Goal: Task Accomplishment & Management: Manage account settings

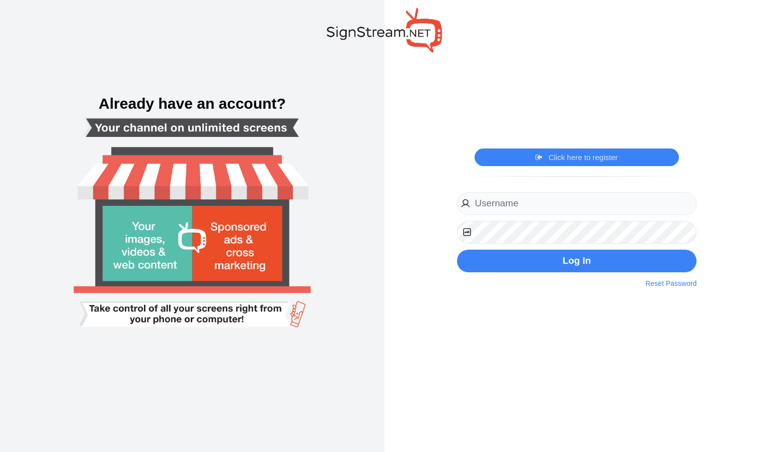
type input "r"
type input "Tlgdunwoodyga@thelittlegym.com"
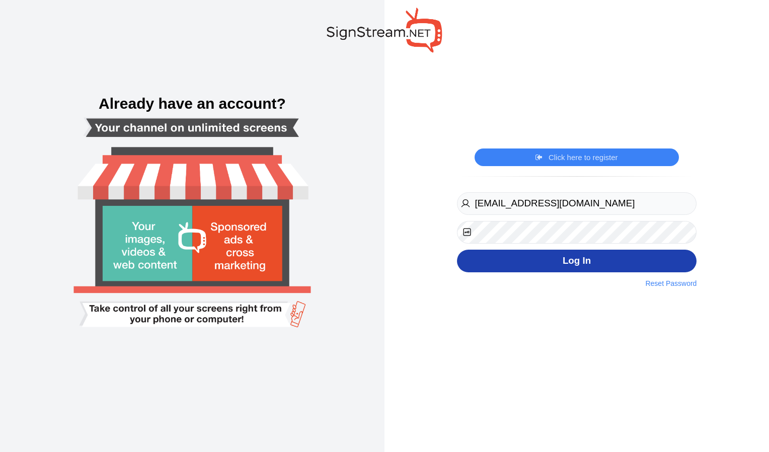
click at [590, 262] on button "Log In" at bounding box center [577, 261] width 240 height 23
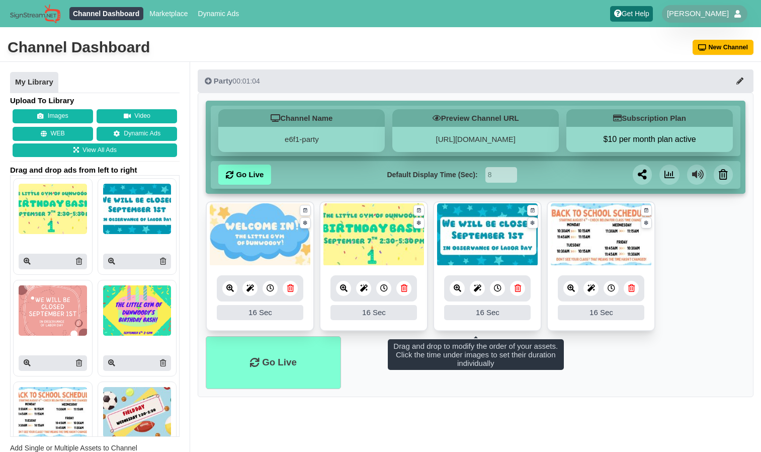
click at [519, 292] on link at bounding box center [517, 288] width 15 height 15
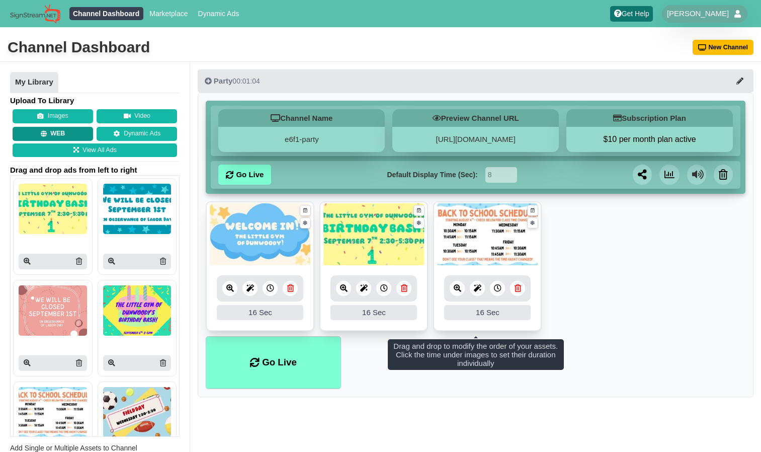
click at [73, 133] on button "WEB" at bounding box center [53, 134] width 80 height 14
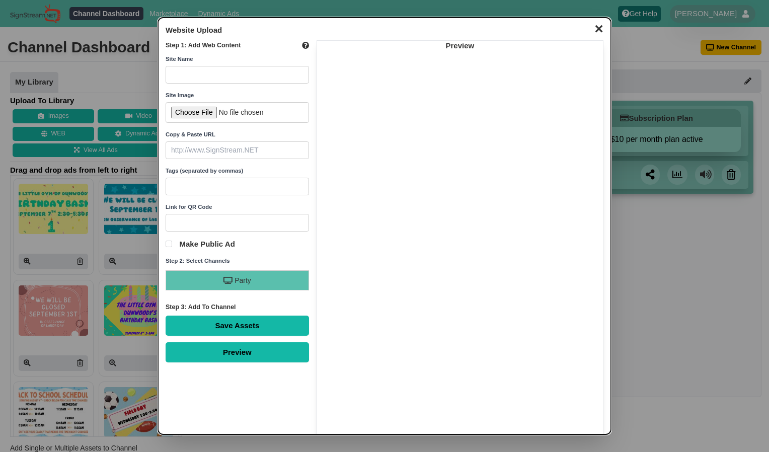
click at [85, 83] on dialog "✕ Website Upload Step 1: Add Web Content Site Name Site Image Copy & Paste URL …" at bounding box center [384, 226] width 769 height 452
click at [590, 28] on button "✕" at bounding box center [599, 27] width 20 height 15
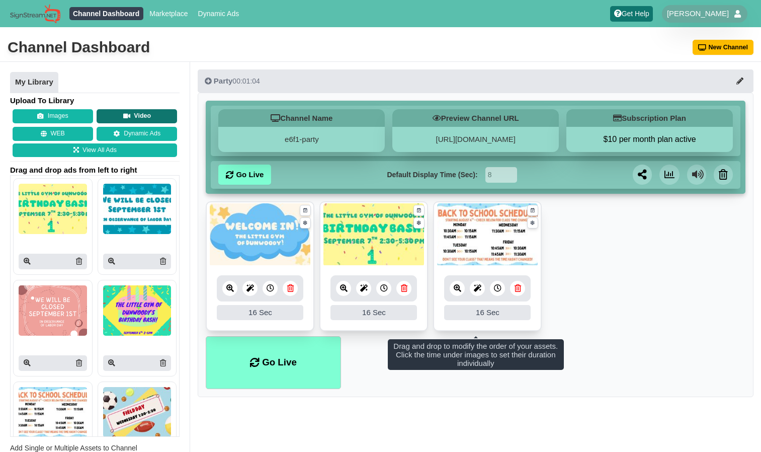
click at [118, 114] on button "Video" at bounding box center [137, 116] width 80 height 14
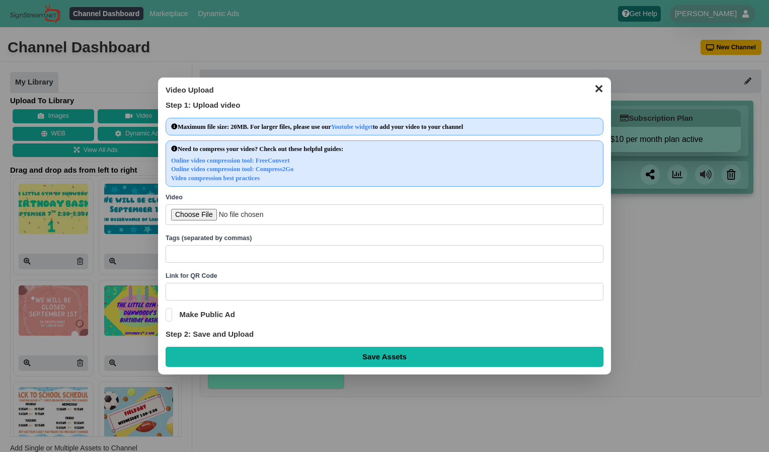
click at [134, 87] on dialog "✕ Video Upload Step 1: Upload video Maximum file size: 20MB. For larger files, …" at bounding box center [384, 226] width 769 height 452
click at [131, 154] on dialog "✕ Video Upload Step 1: Upload video Maximum file size: 20MB. For larger files, …" at bounding box center [384, 226] width 769 height 452
click at [124, 148] on dialog "✕ Video Upload Step 1: Upload video Maximum file size: 20MB. For larger files, …" at bounding box center [384, 226] width 769 height 452
click at [600, 92] on button "✕" at bounding box center [599, 87] width 20 height 15
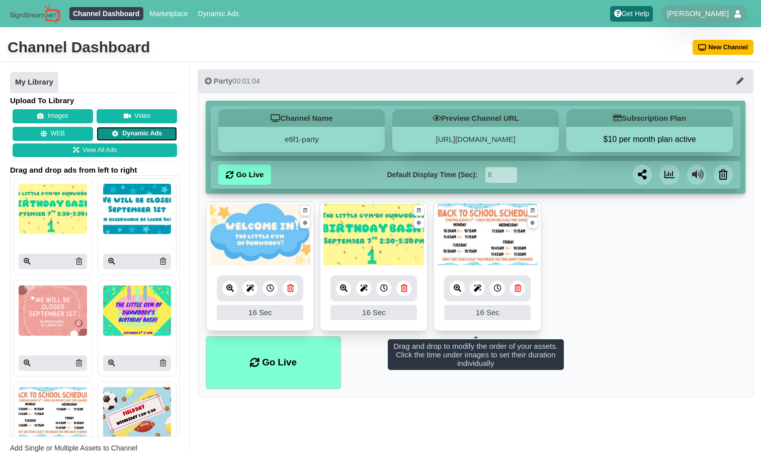
click at [167, 134] on link "Dynamic Ads" at bounding box center [137, 134] width 80 height 14
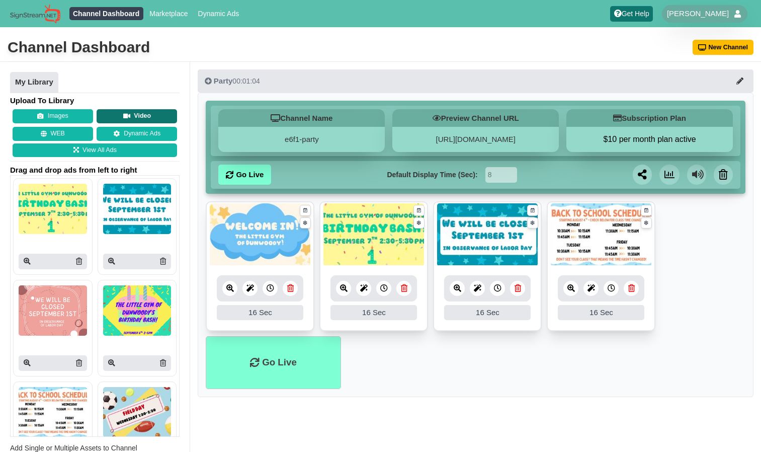
click at [118, 113] on button "Video" at bounding box center [137, 116] width 80 height 14
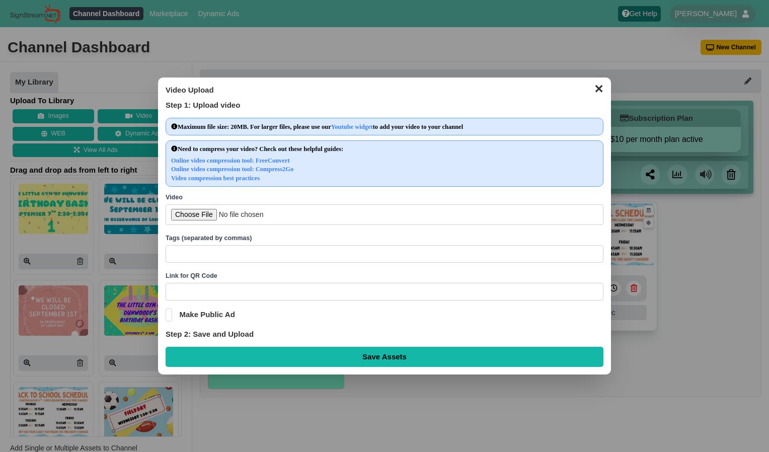
click at [283, 213] on input "file" at bounding box center [385, 214] width 438 height 21
click at [274, 39] on dialog "✕ Video Upload Step 1: Upload video Maximum file size: 20MB. For larger files, …" at bounding box center [384, 226] width 769 height 452
click at [591, 88] on button "✕" at bounding box center [599, 87] width 20 height 15
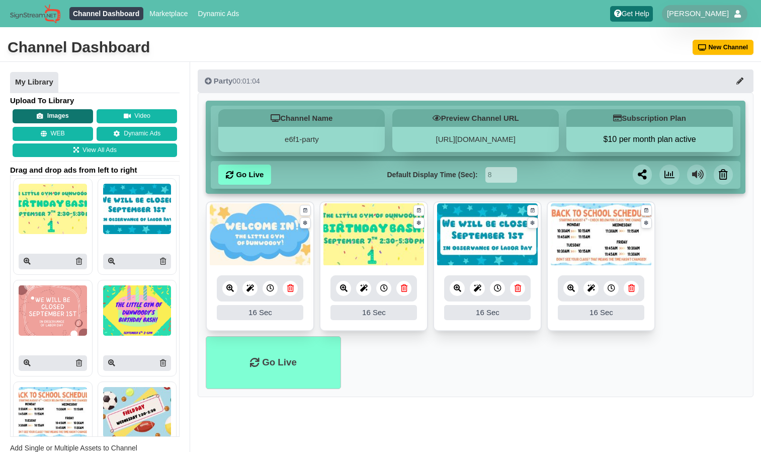
click at [65, 117] on button "Images" at bounding box center [53, 116] width 80 height 14
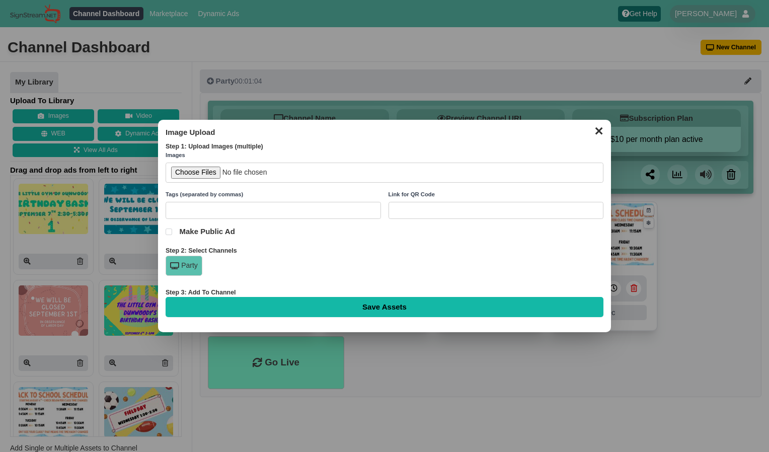
click at [330, 175] on input "file" at bounding box center [385, 173] width 438 height 21
type input "C:\fakepath\Pajama Jam Parent Survival Night.pdf"
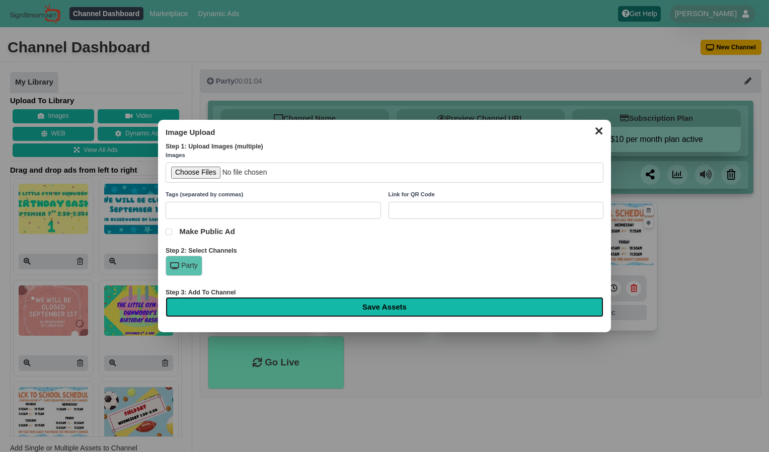
click at [347, 309] on input "Save Assets" at bounding box center [385, 307] width 438 height 20
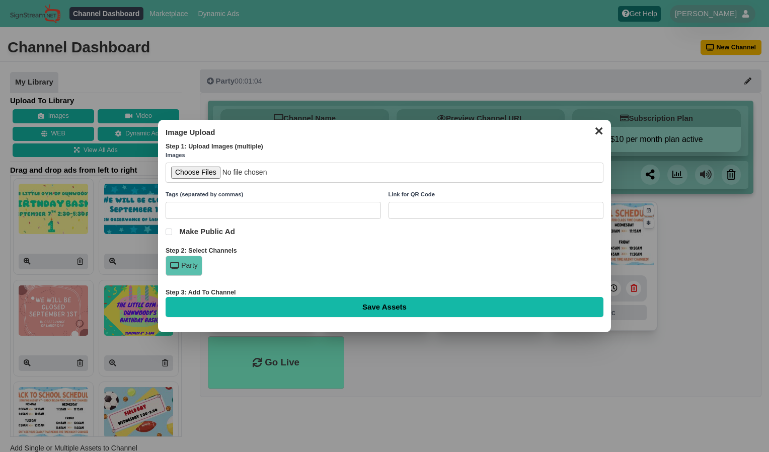
type input "Saving..."
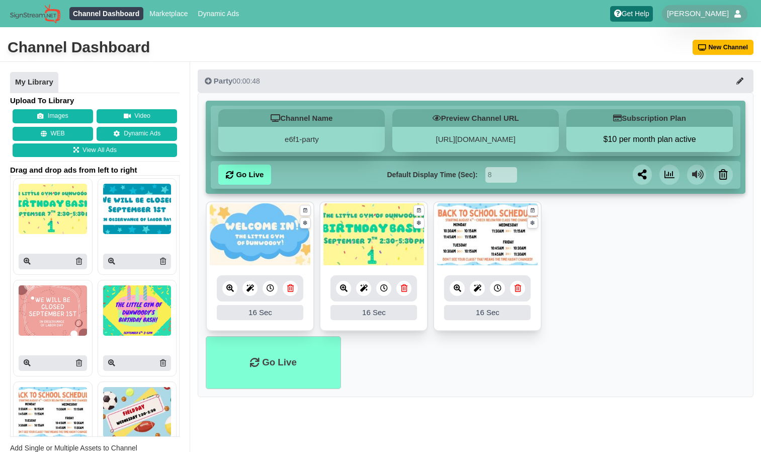
click at [138, 79] on ul "My Library" at bounding box center [95, 82] width 170 height 21
click at [64, 113] on button "Images" at bounding box center [53, 116] width 80 height 14
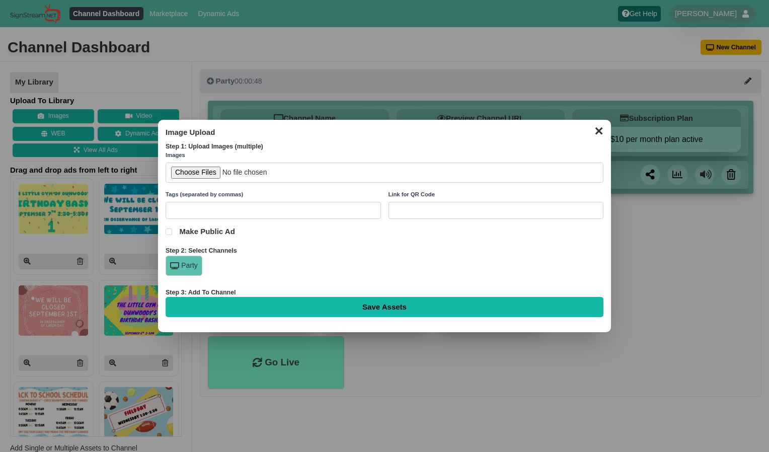
click at [213, 174] on input "file" at bounding box center [385, 173] width 438 height 21
type input "C:\fakepath\Pajama Jam Parent Survival Night.pdf"
click at [276, 211] on input "text" at bounding box center [273, 211] width 215 height 18
click at [178, 261] on div "Party" at bounding box center [184, 266] width 37 height 20
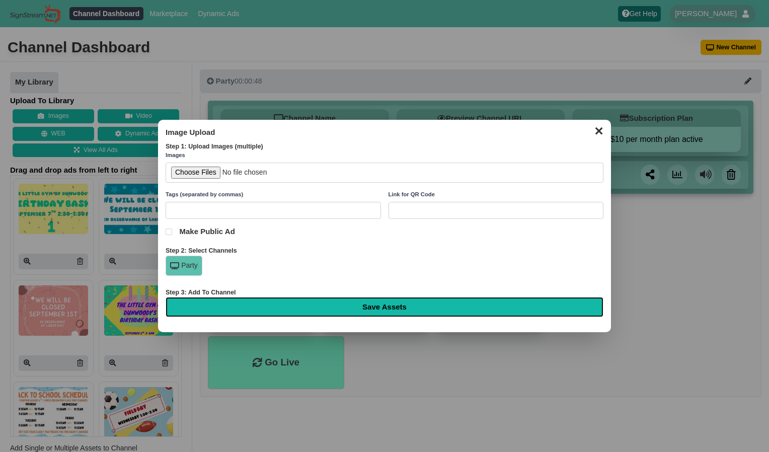
click at [335, 310] on input "Save Assets" at bounding box center [385, 307] width 438 height 20
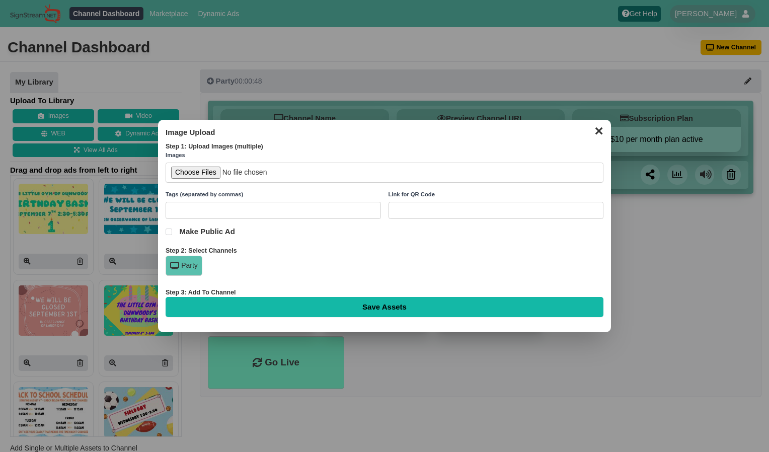
type input "Saving..."
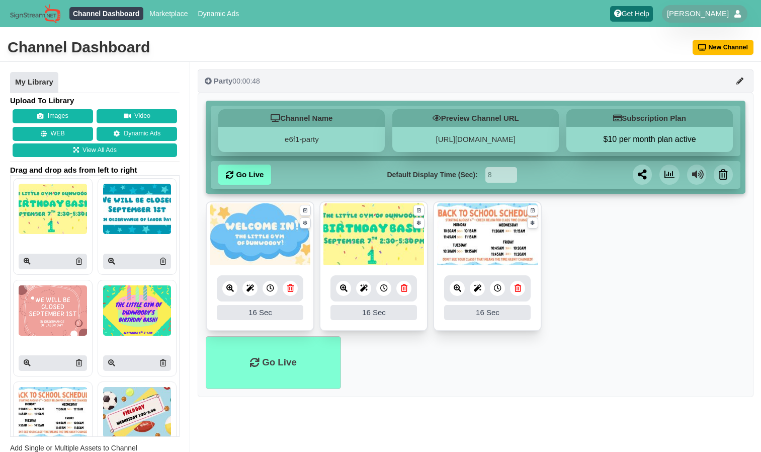
click at [292, 79] on button "Party 00:00:48" at bounding box center [476, 80] width 556 height 23
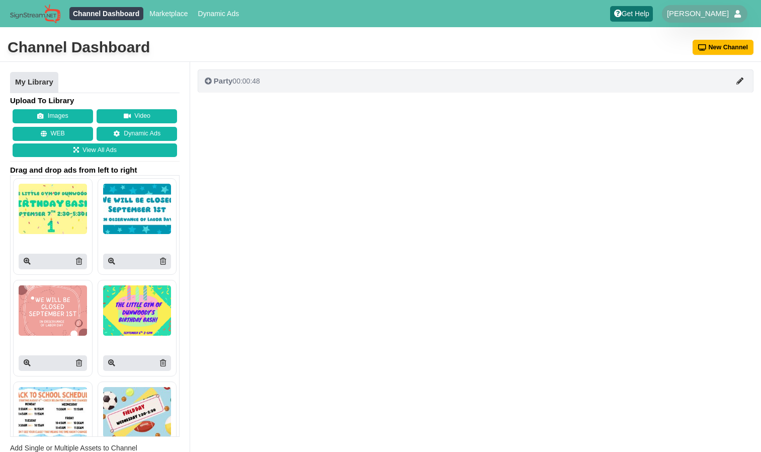
click at [292, 79] on button "Party 00:00:48" at bounding box center [476, 80] width 556 height 23
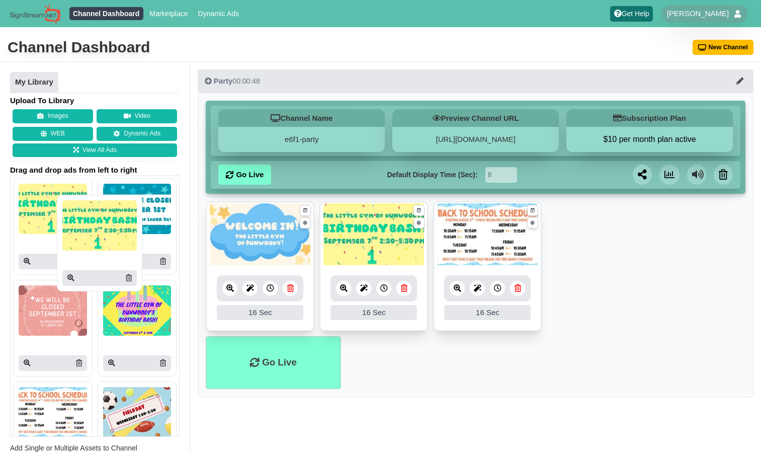
drag, startPoint x: 64, startPoint y: 221, endPoint x: 94, endPoint y: 233, distance: 31.9
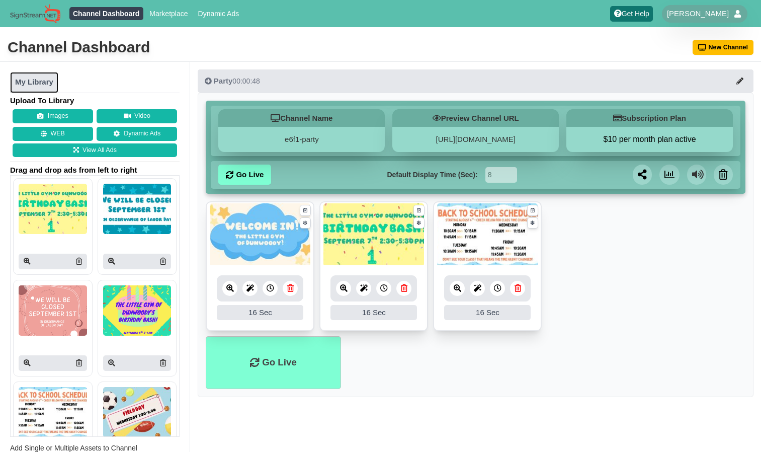
click at [46, 73] on link "My Library" at bounding box center [34, 82] width 48 height 21
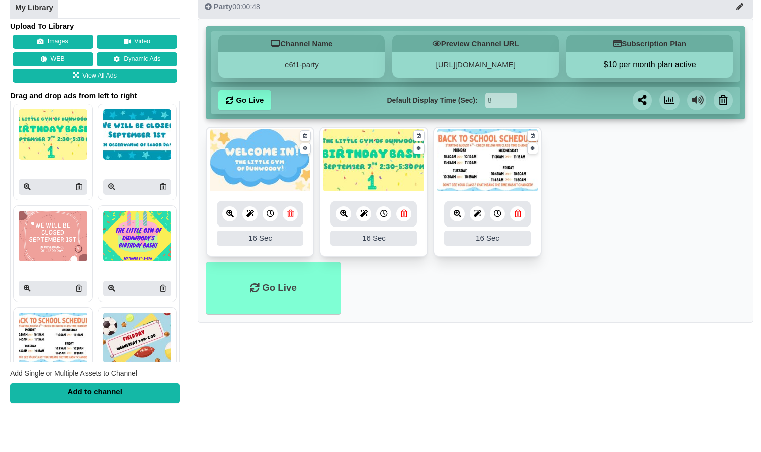
click at [113, 388] on div "Add to channel" at bounding box center [95, 393] width 170 height 20
click at [63, 37] on button "Images" at bounding box center [53, 42] width 80 height 14
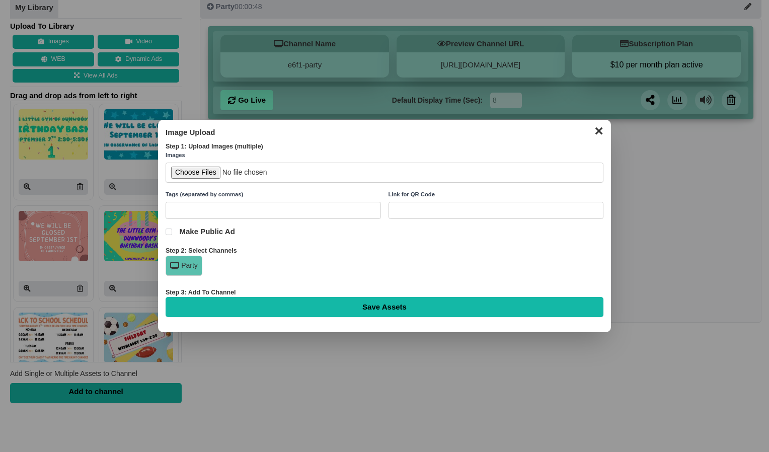
click at [156, 21] on dialog "✕ Image Upload Step 1: Upload Images (multiple) Images Tags (separated by comma…" at bounding box center [384, 226] width 769 height 452
click at [603, 134] on button "✕" at bounding box center [599, 129] width 20 height 15
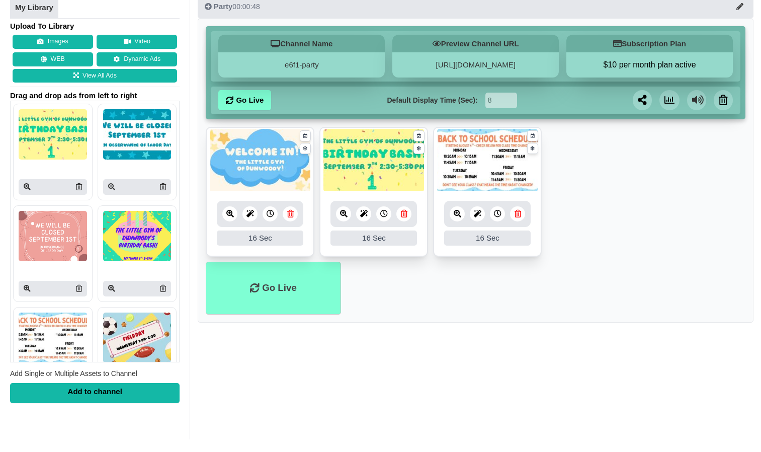
drag, startPoint x: 179, startPoint y: 126, endPoint x: 177, endPoint y: 93, distance: 33.3
click at [177, 93] on div "Upload To Library Images Video WEB Dynamic Ads View All Ads Drag and drop ads f…" at bounding box center [95, 212] width 170 height 382
drag, startPoint x: 177, startPoint y: 93, endPoint x: 173, endPoint y: 19, distance: 74.5
click at [173, 19] on div "My Library Upload To Library Images Video WEB Dynamic Ads View All Ads Drag and…" at bounding box center [95, 200] width 190 height 426
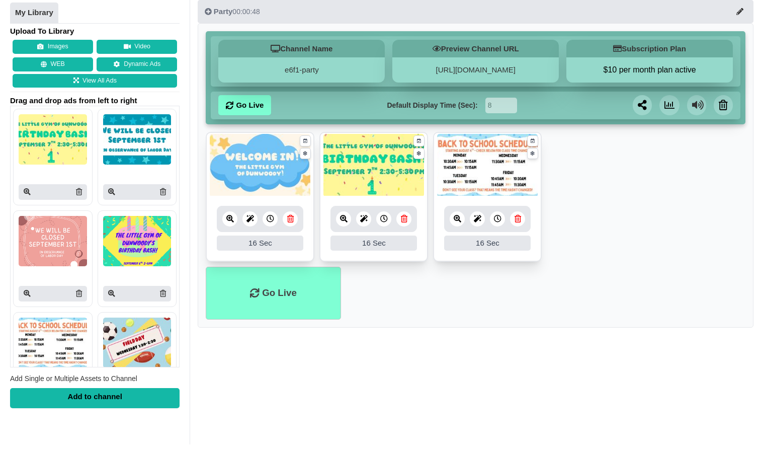
scroll to position [70, 0]
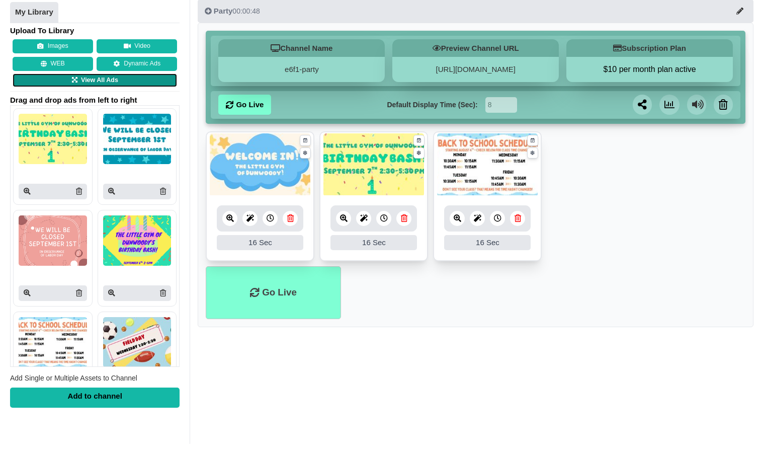
click at [79, 73] on link "View All Ads" at bounding box center [95, 80] width 165 height 14
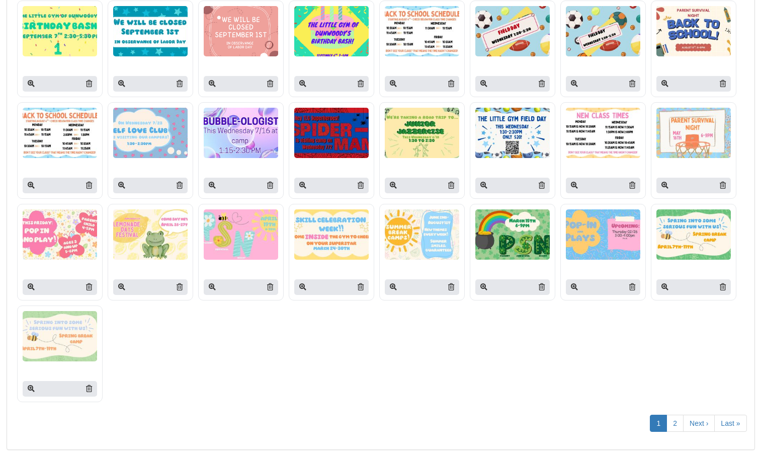
scroll to position [143, 0]
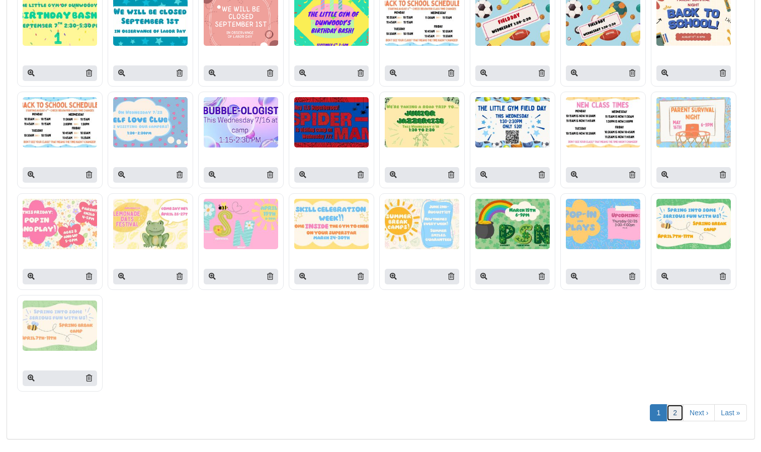
click at [680, 416] on link "2" at bounding box center [675, 412] width 17 height 17
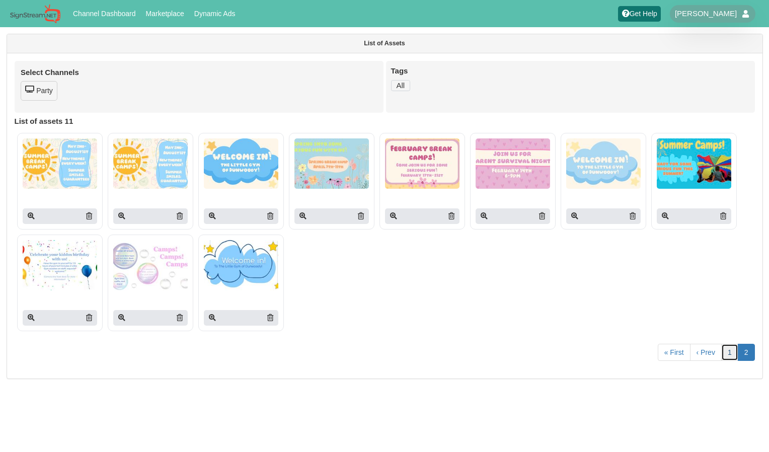
click at [732, 347] on link "1" at bounding box center [729, 352] width 17 height 17
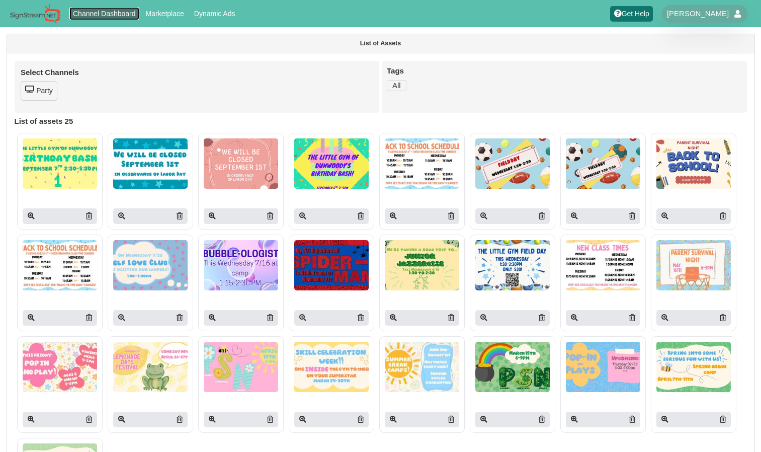
click at [110, 15] on link "Channel Dashboard" at bounding box center [104, 13] width 70 height 13
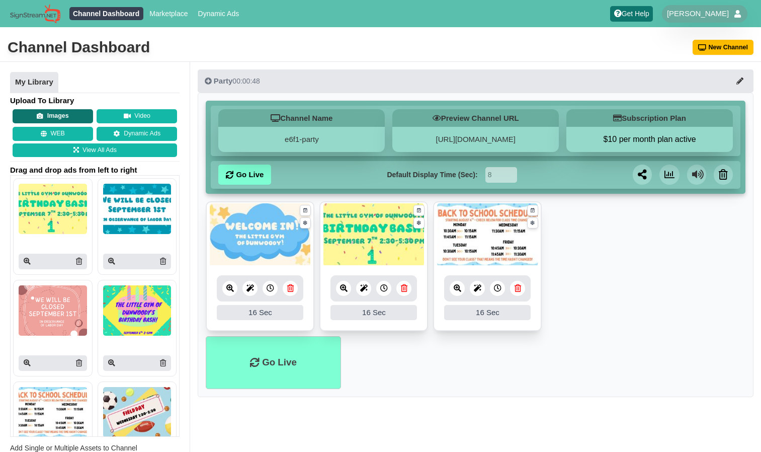
click at [67, 116] on button "Images" at bounding box center [53, 116] width 80 height 14
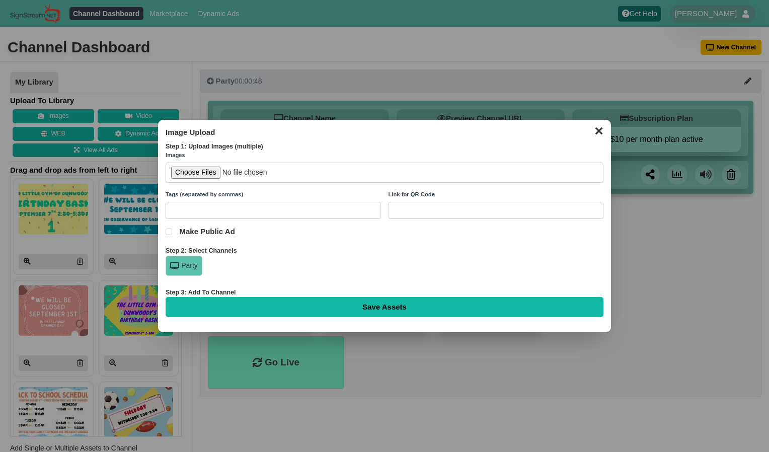
click at [220, 170] on input "file" at bounding box center [385, 173] width 438 height 21
type input "C:\fakepath\Pajama Jam Parent Survival Night.pdf"
click at [188, 264] on div "Party" at bounding box center [184, 266] width 37 height 20
click at [384, 253] on div "Step 2: Select Channels" at bounding box center [385, 251] width 438 height 9
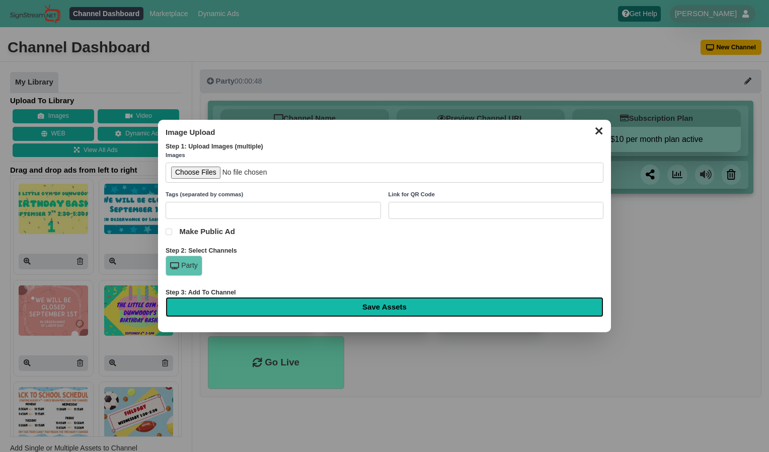
click at [252, 307] on input "Save Assets" at bounding box center [385, 307] width 438 height 20
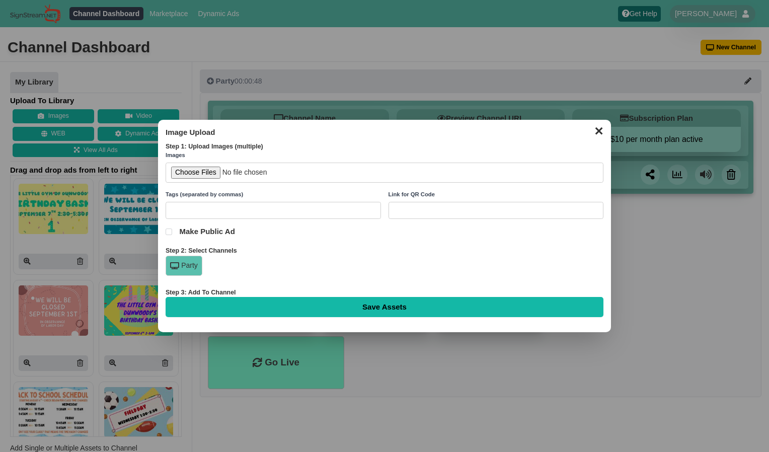
type input "Saving..."
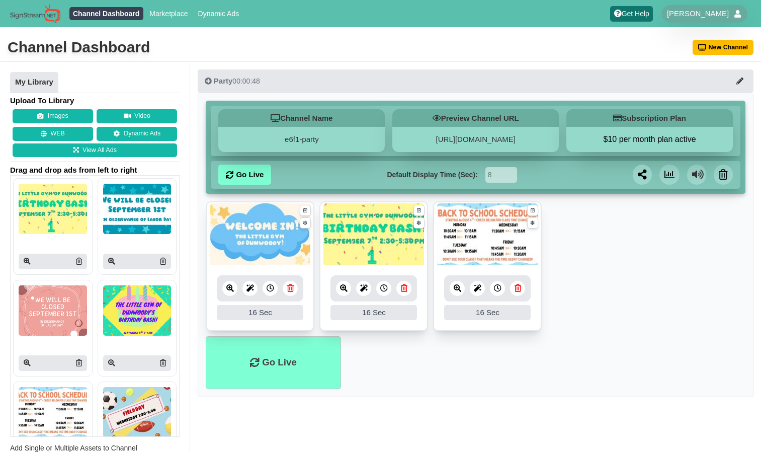
scroll to position [74, 0]
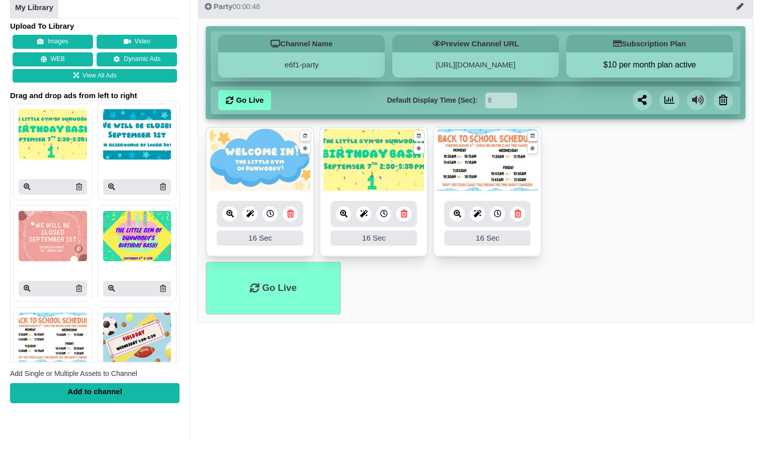
click at [74, 373] on span "Add Single or Multiple Assets to Channel" at bounding box center [73, 373] width 127 height 8
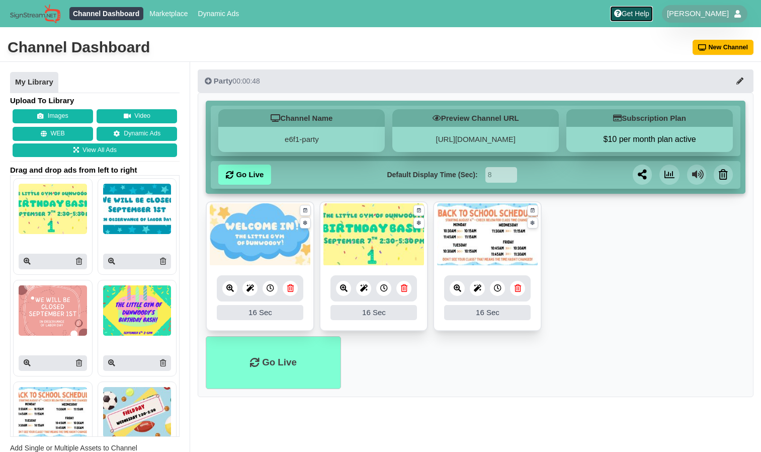
click at [649, 19] on link "Get Help" at bounding box center [631, 14] width 43 height 16
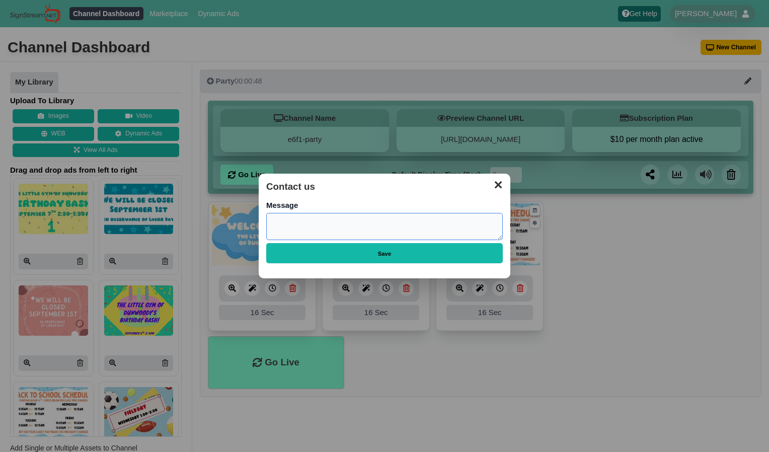
click at [313, 221] on textarea "Body" at bounding box center [384, 227] width 236 height 28
type textarea "h"
click at [497, 182] on button "✕" at bounding box center [498, 183] width 20 height 15
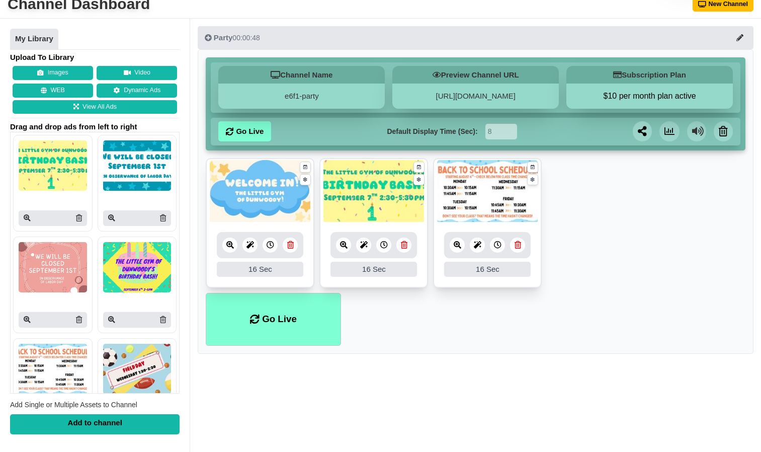
scroll to position [42, 0]
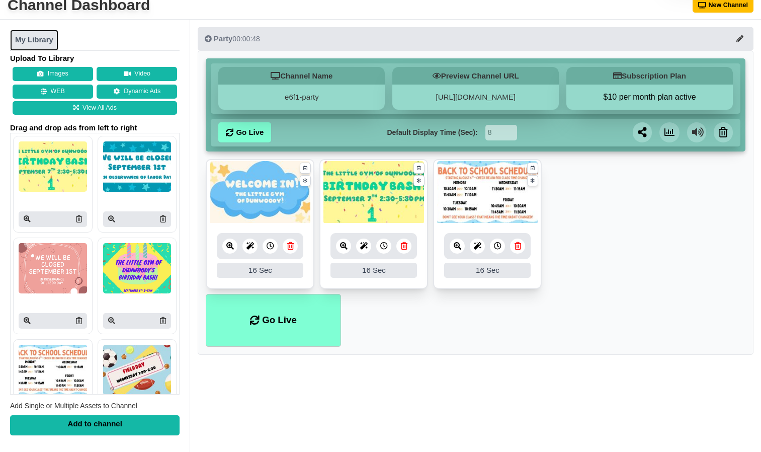
click at [29, 43] on link "My Library" at bounding box center [34, 40] width 48 height 21
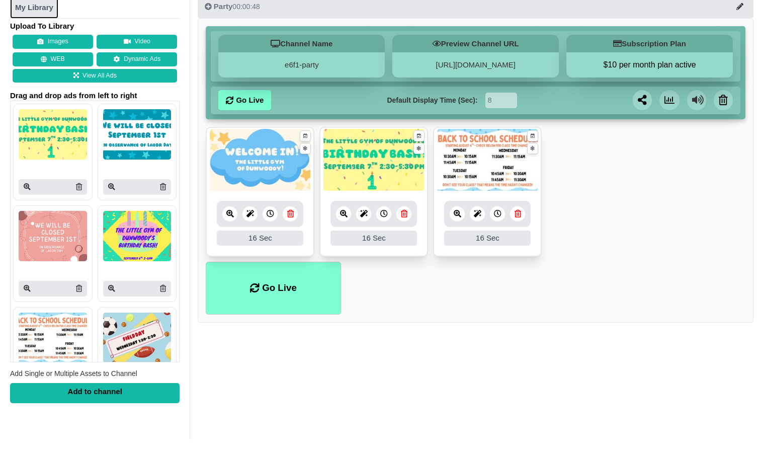
click at [39, 9] on link "My Library" at bounding box center [34, 7] width 48 height 21
click at [289, 383] on div "Party 00:00:48 Channel Name e6f1-party Preview Channel URL https://e6f1-party.s…" at bounding box center [475, 213] width 571 height 452
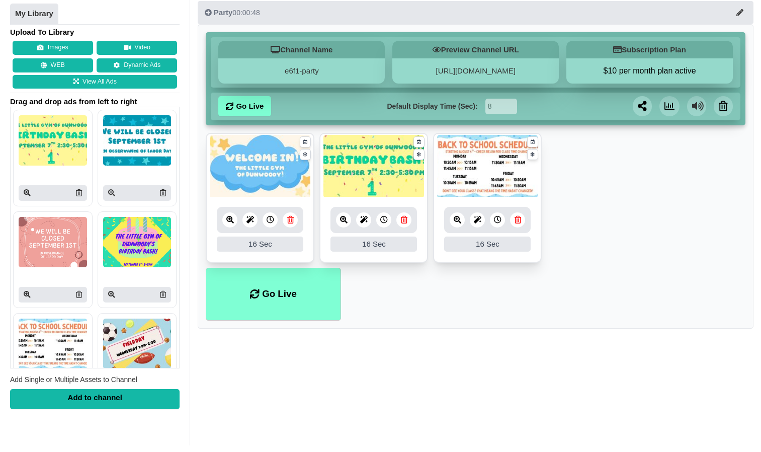
scroll to position [72, 0]
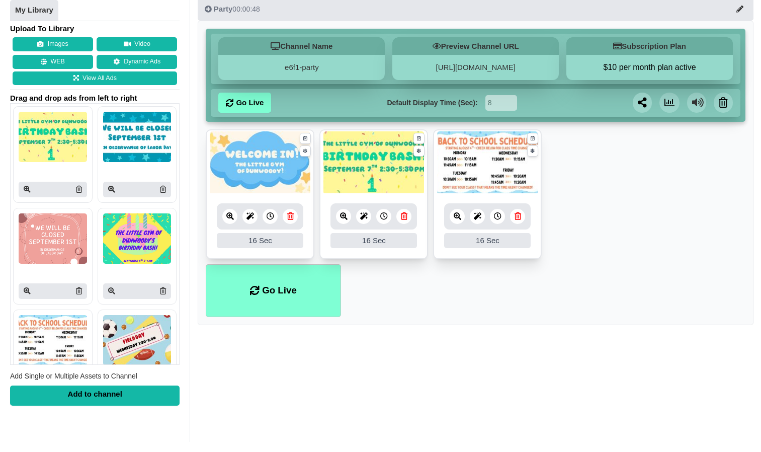
click at [353, 394] on div "Party 00:00:48 Channel Name e6f1-party Preview Channel URL https://e6f1-party.s…" at bounding box center [475, 216] width 571 height 452
click at [156, 392] on div "Add to channel" at bounding box center [95, 395] width 170 height 20
click at [52, 160] on img at bounding box center [53, 137] width 68 height 50
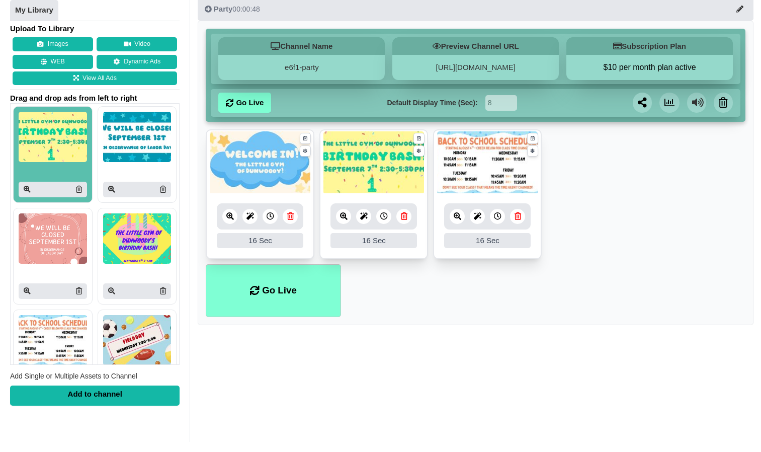
click at [49, 160] on img at bounding box center [53, 137] width 68 height 50
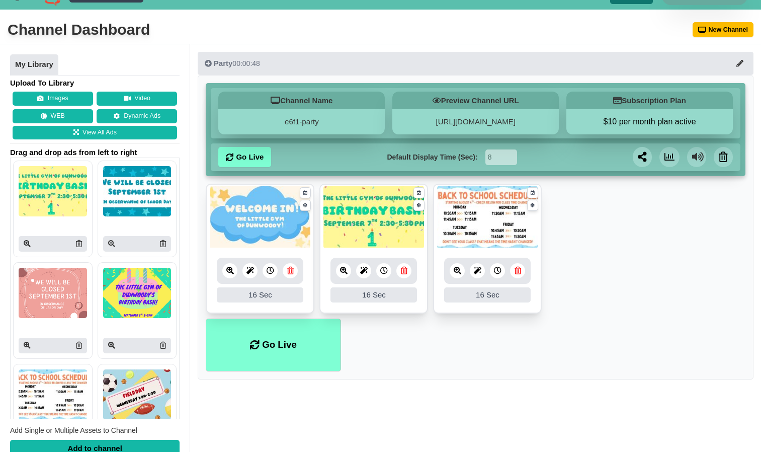
scroll to position [53, 0]
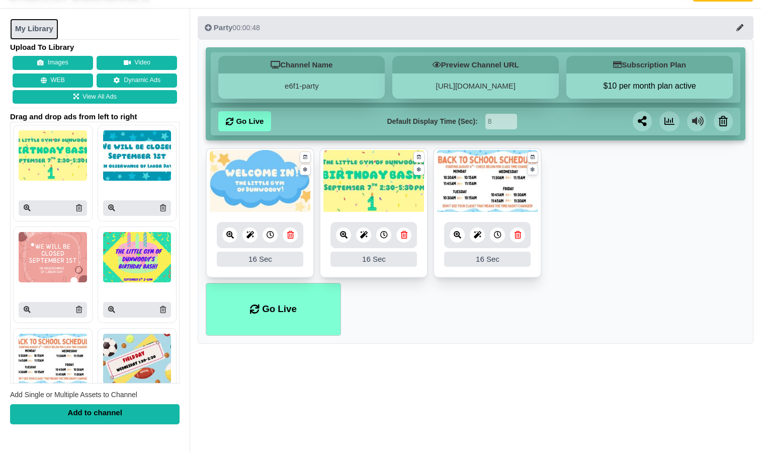
click at [40, 22] on link "My Library" at bounding box center [34, 29] width 48 height 21
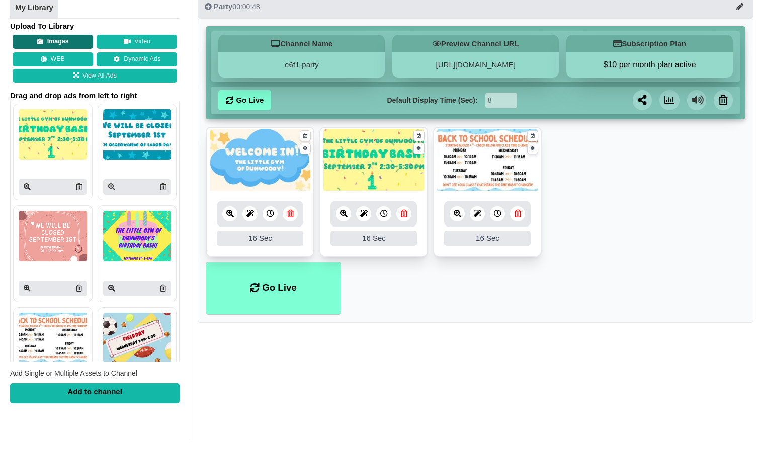
click at [68, 40] on button "Images" at bounding box center [53, 42] width 80 height 14
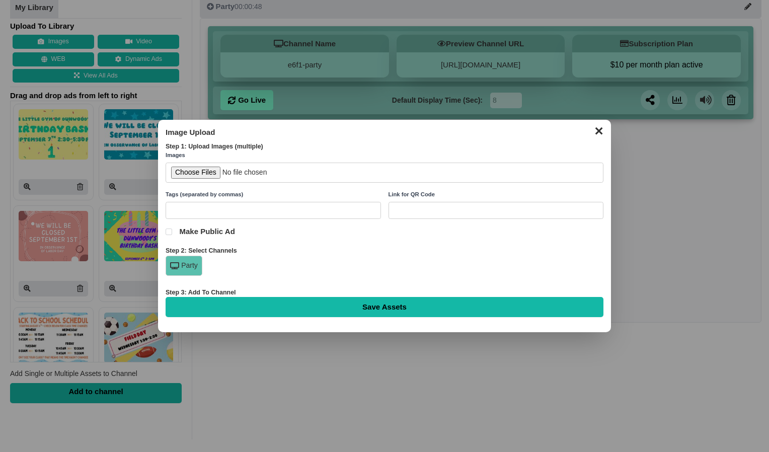
drag, startPoint x: 599, startPoint y: 134, endPoint x: 592, endPoint y: 133, distance: 7.1
click at [592, 133] on button "✕" at bounding box center [599, 129] width 20 height 15
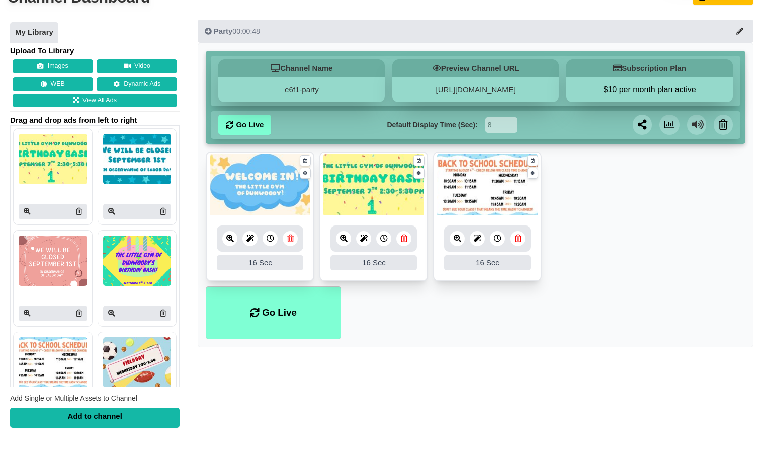
scroll to position [52, 0]
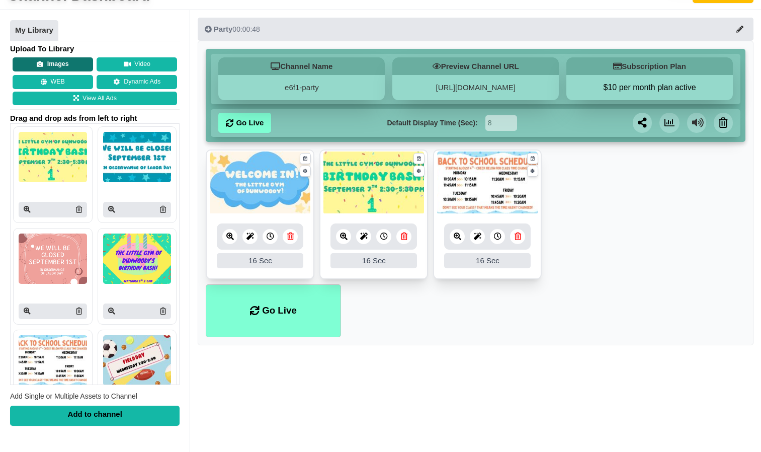
click at [81, 60] on button "Images" at bounding box center [53, 64] width 80 height 14
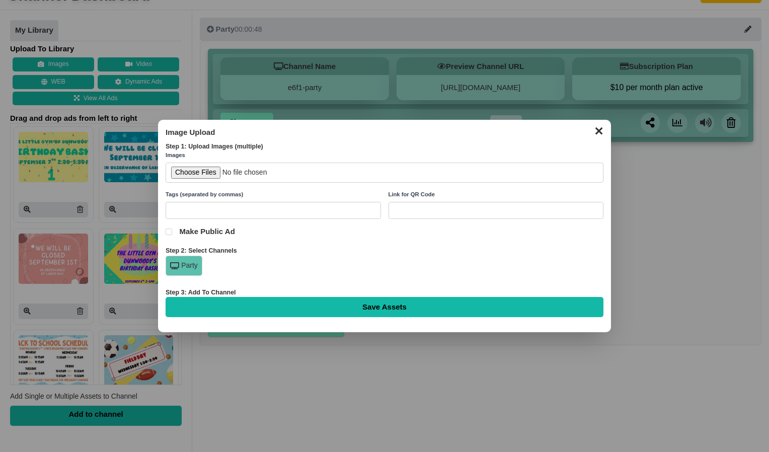
click at [138, 43] on dialog "✕ Image Upload Step 1: Upload Images (multiple) Images Tags (separated by comma…" at bounding box center [384, 226] width 769 height 452
click at [600, 132] on button "✕" at bounding box center [599, 129] width 20 height 15
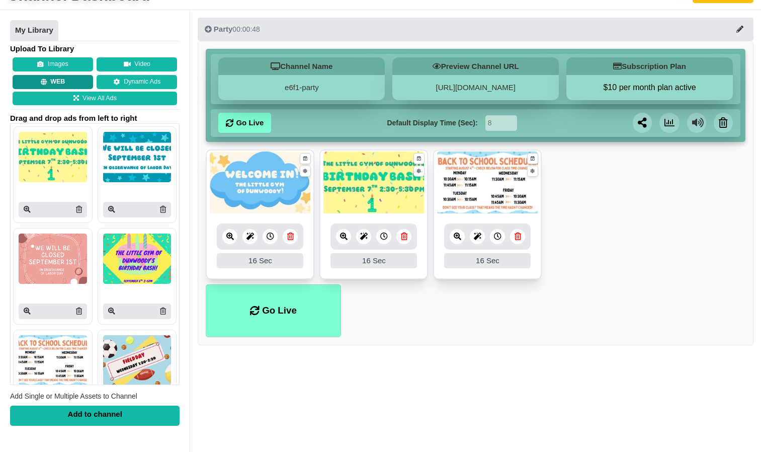
click at [84, 79] on button "WEB" at bounding box center [53, 82] width 80 height 14
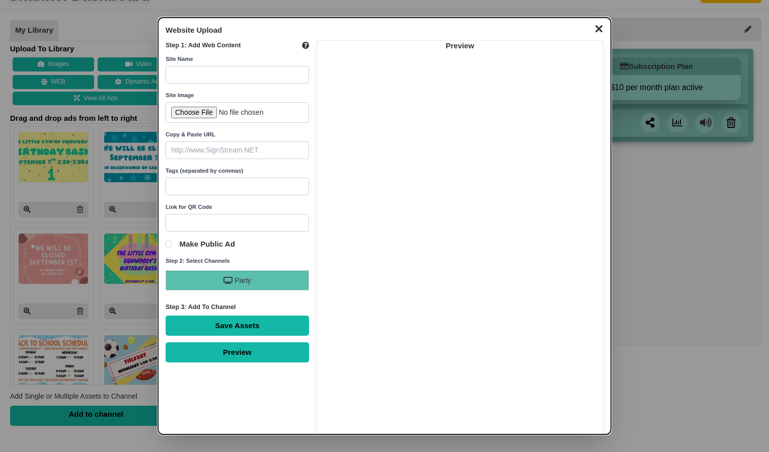
click at [123, 42] on dialog "✕ Website Upload Step 1: Add Web Content Site Name Site Image Copy & Paste URL …" at bounding box center [384, 226] width 769 height 452
click at [589, 28] on button "✕" at bounding box center [599, 27] width 20 height 15
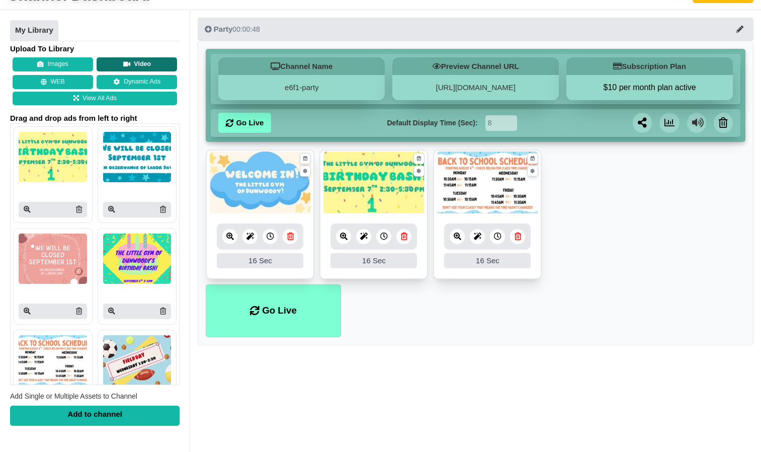
click at [166, 64] on button "Video" at bounding box center [137, 64] width 80 height 14
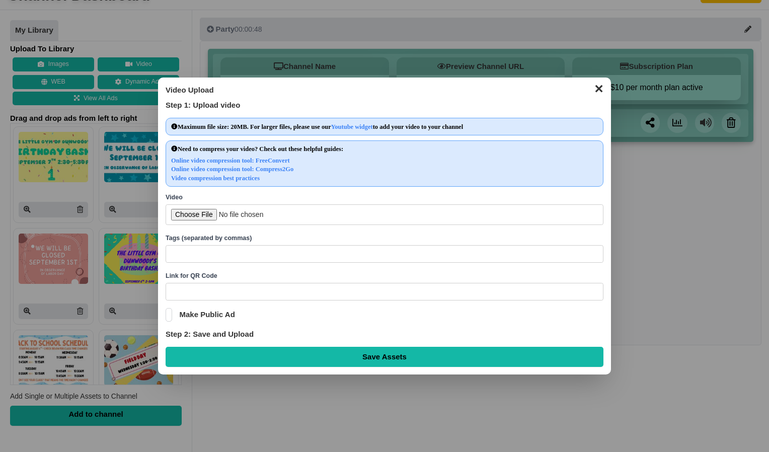
click at [604, 90] on button "✕" at bounding box center [599, 87] width 20 height 15
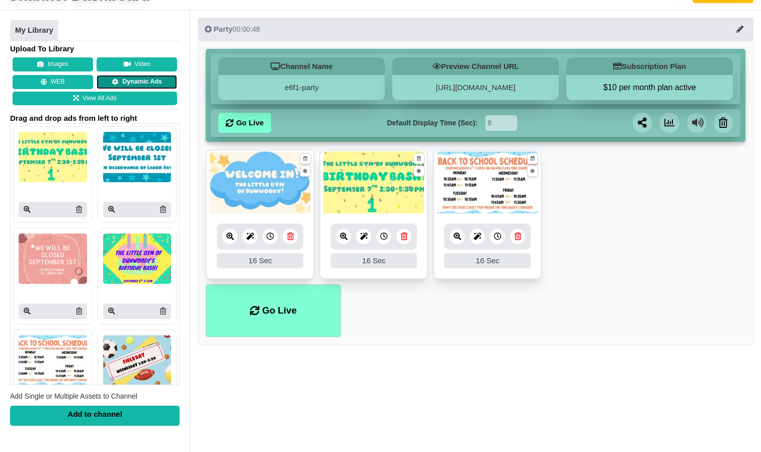
click at [135, 76] on link "Dynamic Ads" at bounding box center [137, 82] width 80 height 14
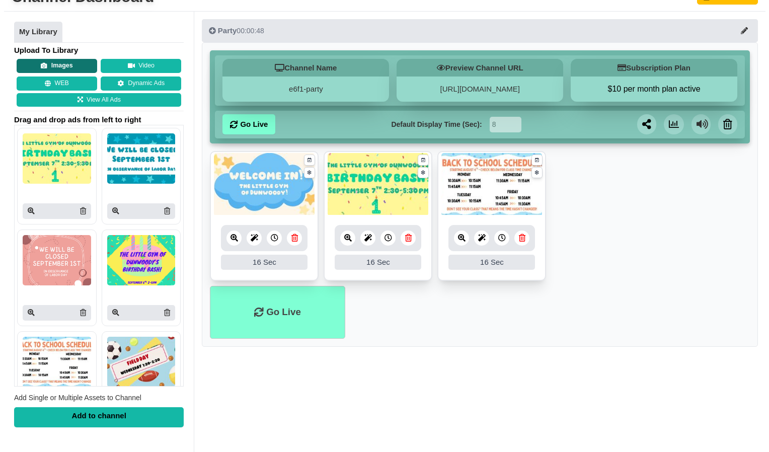
scroll to position [50, 0]
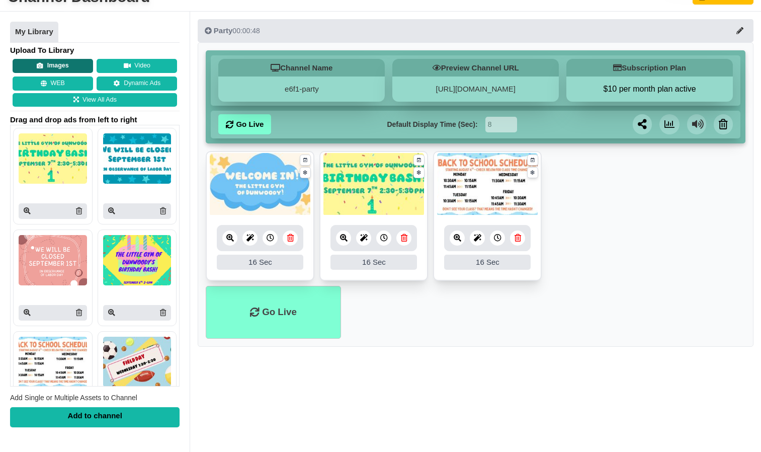
click at [61, 66] on button "Images" at bounding box center [53, 66] width 80 height 14
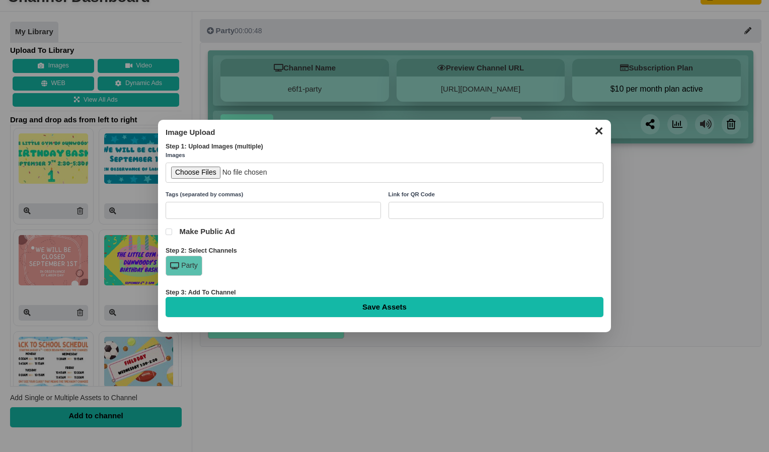
click at [201, 173] on input "file" at bounding box center [385, 173] width 438 height 21
type input "C:\fakepath\Pajama Jam Parent Survival Night.pdf"
click at [195, 270] on div "Party" at bounding box center [184, 266] width 37 height 20
click at [167, 231] on input "Make Public Ad" at bounding box center [169, 231] width 7 height 7
checkbox input "true"
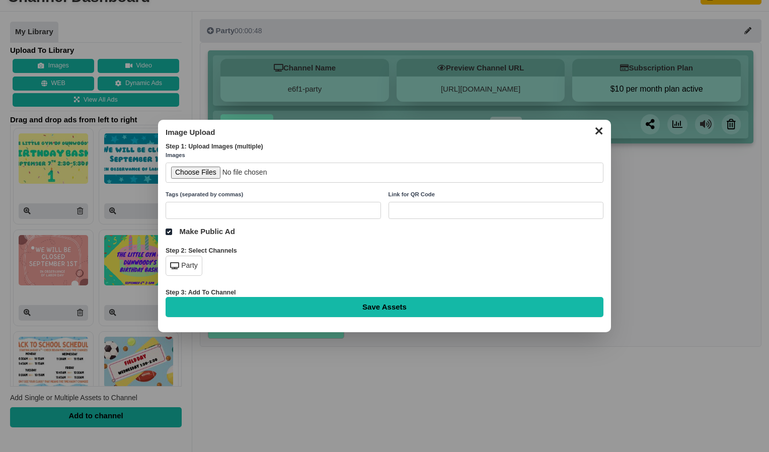
click at [191, 265] on div "Party" at bounding box center [184, 266] width 37 height 20
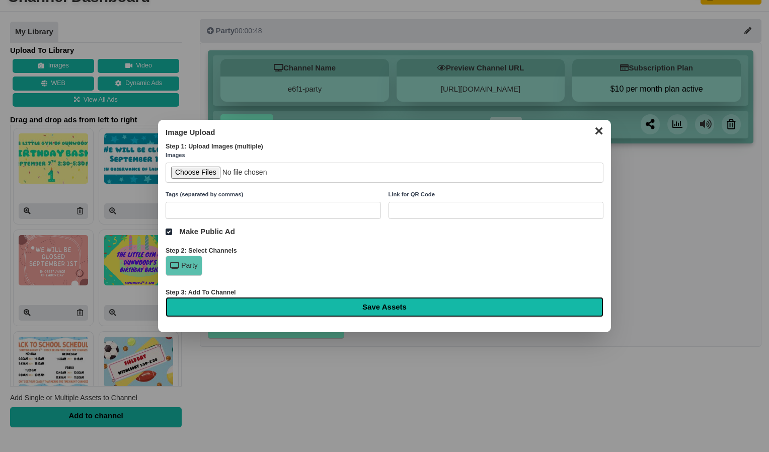
click at [372, 303] on input "Save Assets" at bounding box center [385, 307] width 438 height 20
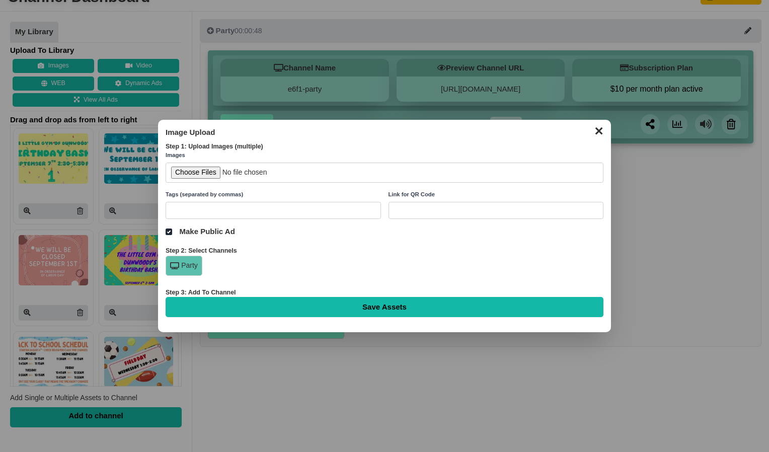
type input "Saving..."
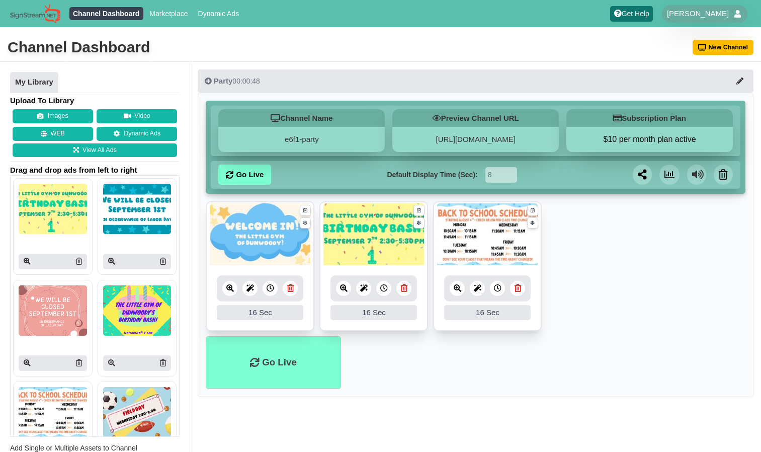
click at [183, 42] on div "Channel Dashboard New Channel" at bounding box center [380, 48] width 761 height 28
click at [48, 231] on img at bounding box center [53, 209] width 68 height 50
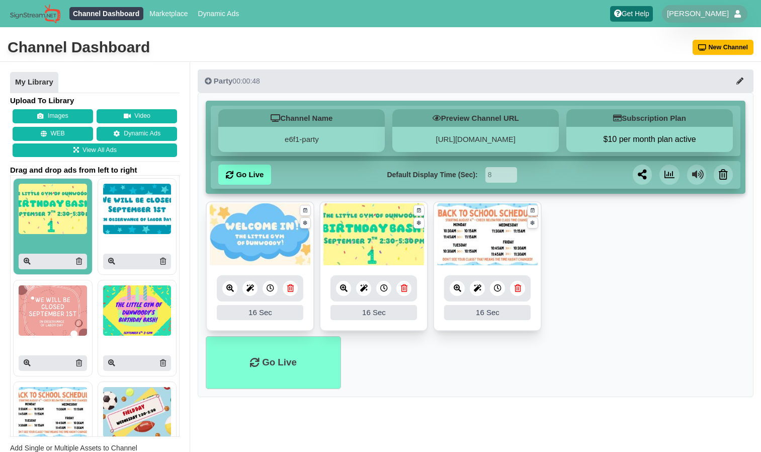
click at [46, 321] on img at bounding box center [53, 310] width 68 height 50
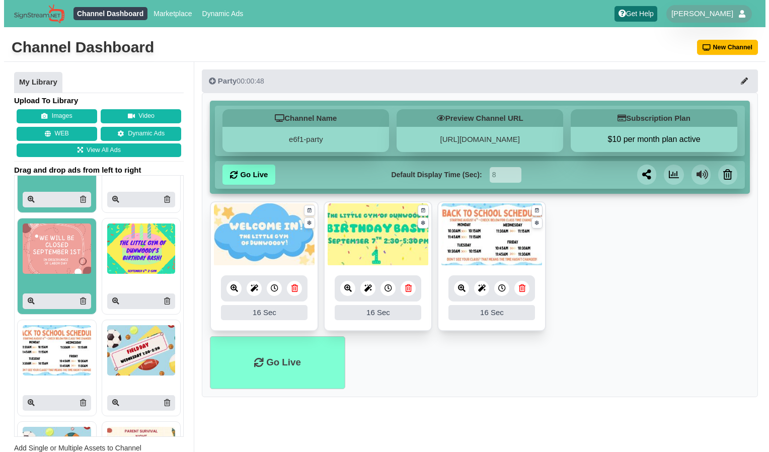
scroll to position [77, 0]
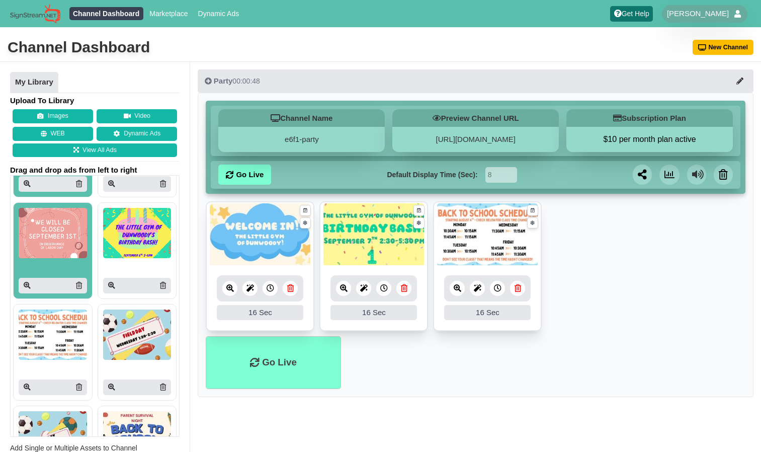
click at [143, 329] on img at bounding box center [137, 334] width 68 height 50
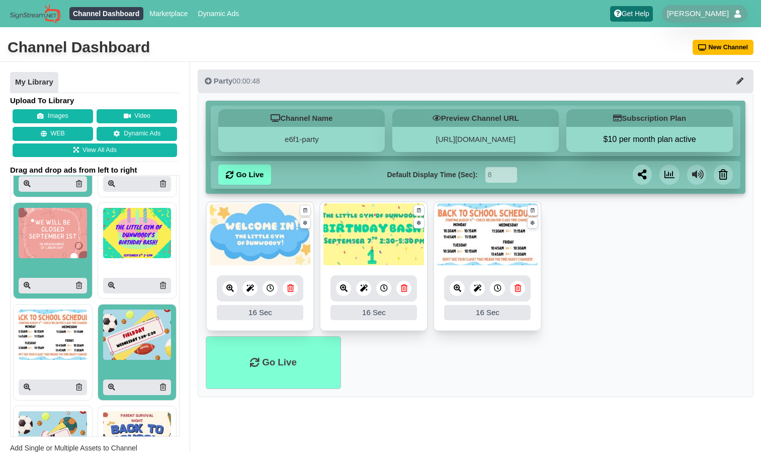
click at [160, 387] on icon at bounding box center [163, 386] width 6 height 7
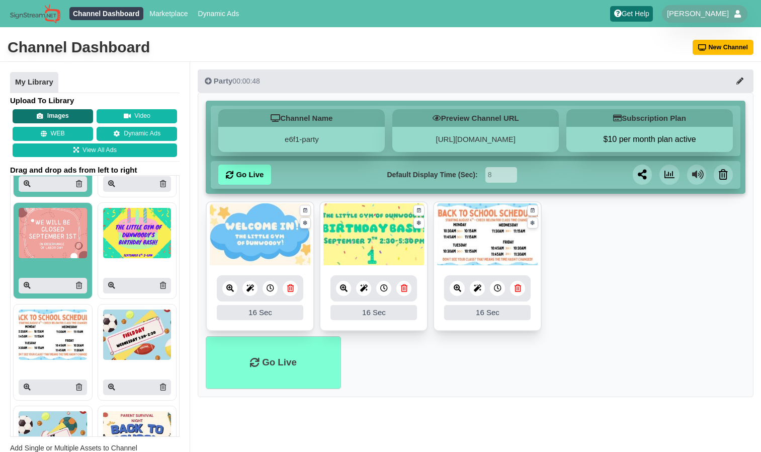
click at [49, 115] on button "Images" at bounding box center [53, 116] width 80 height 14
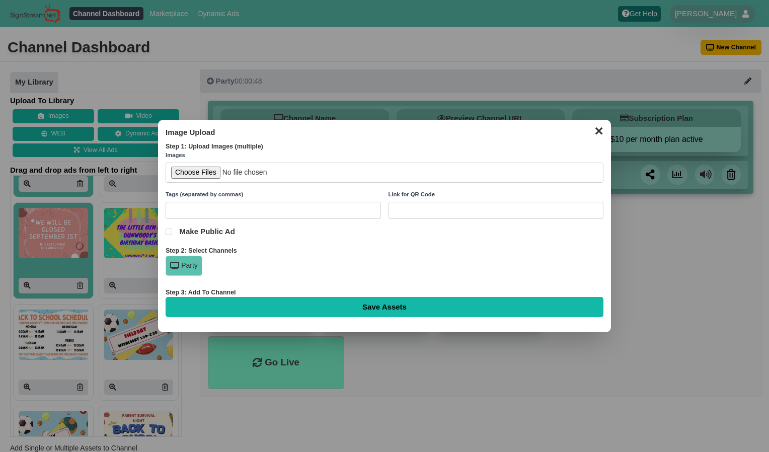
click at [186, 176] on input "file" at bounding box center [385, 173] width 438 height 21
type input "C:\fakepath\Pajama Jam Parent Survival Night.pptx"
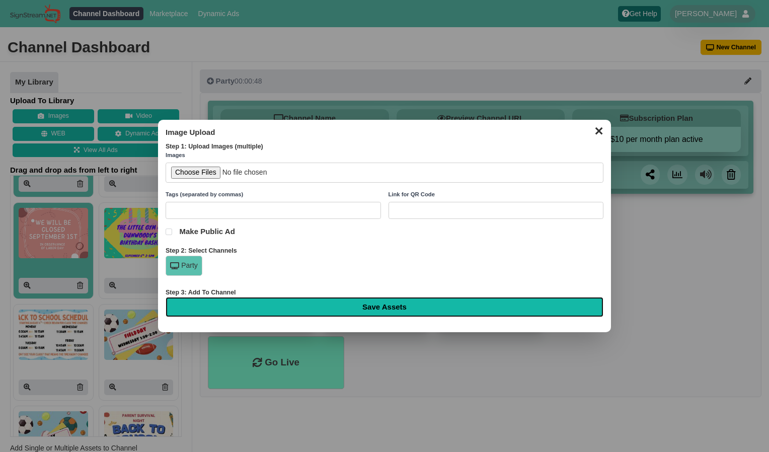
click at [294, 312] on input "Save Assets" at bounding box center [385, 307] width 438 height 20
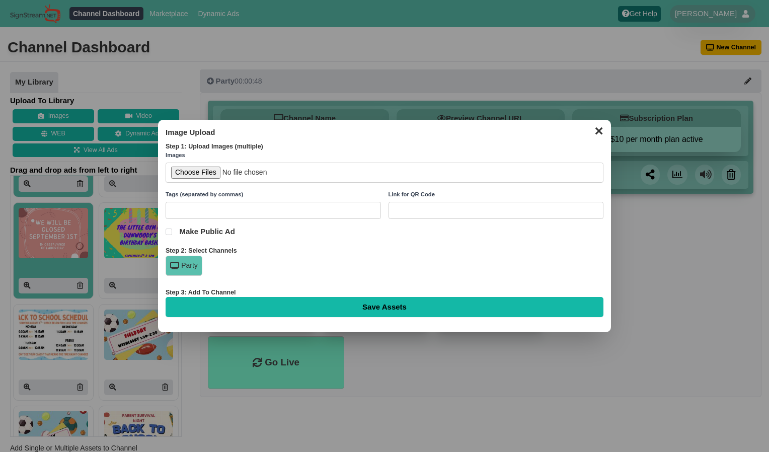
type input "Saving..."
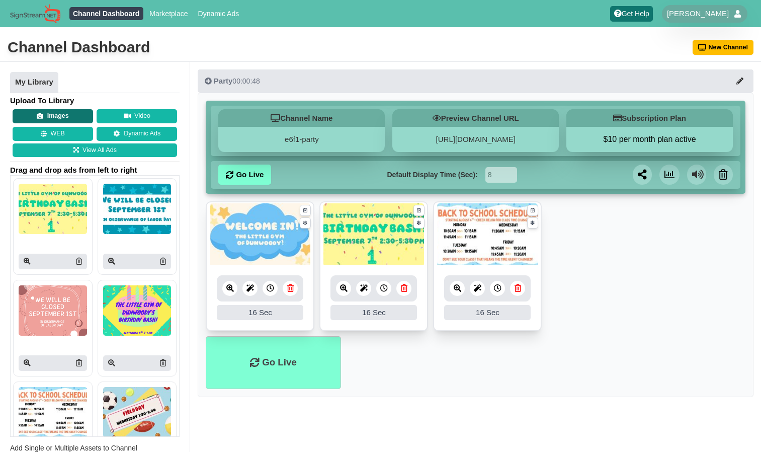
click at [77, 110] on button "Images" at bounding box center [53, 116] width 80 height 14
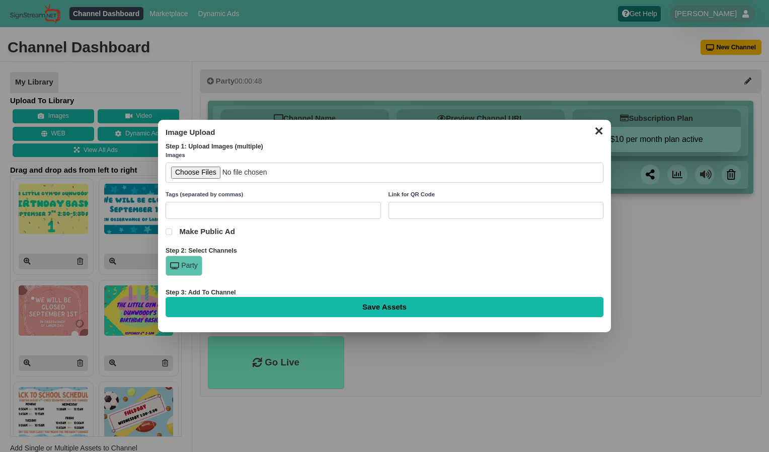
click at [211, 171] on input "file" at bounding box center [385, 173] width 438 height 21
type input "C:\fakepath\Pajama Jam Parent Survival Night.pptx"
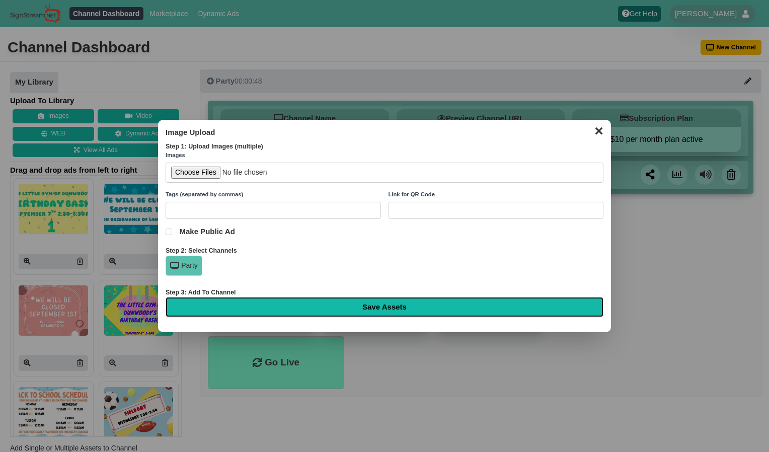
click at [322, 309] on input "Save Assets" at bounding box center [385, 307] width 438 height 20
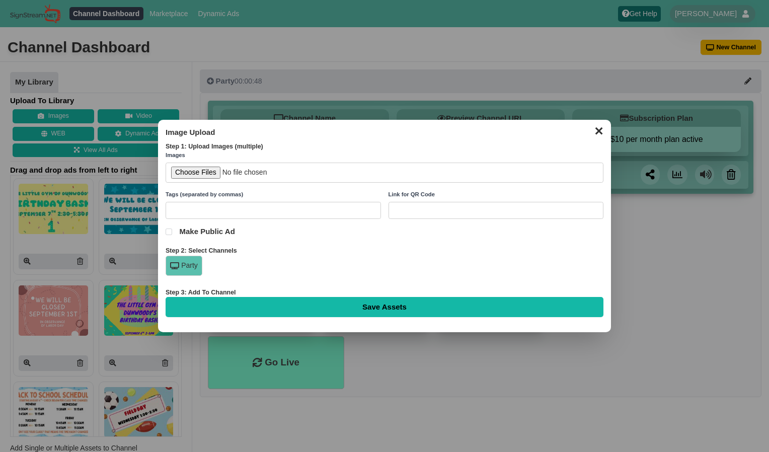
type input "Saving..."
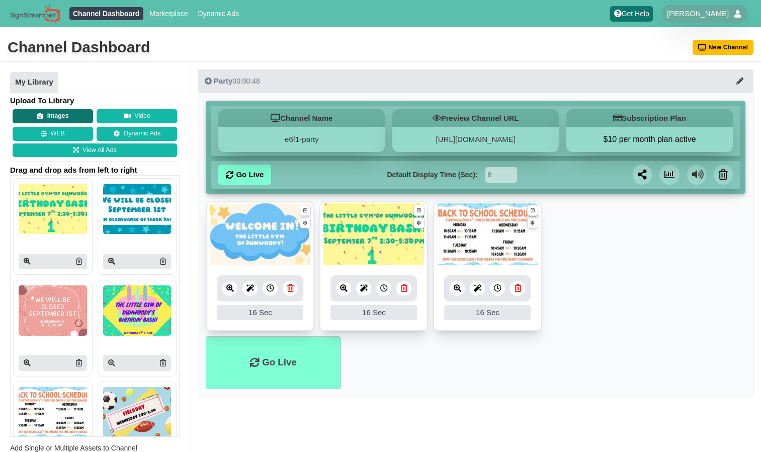
click at [41, 118] on icon at bounding box center [40, 116] width 7 height 7
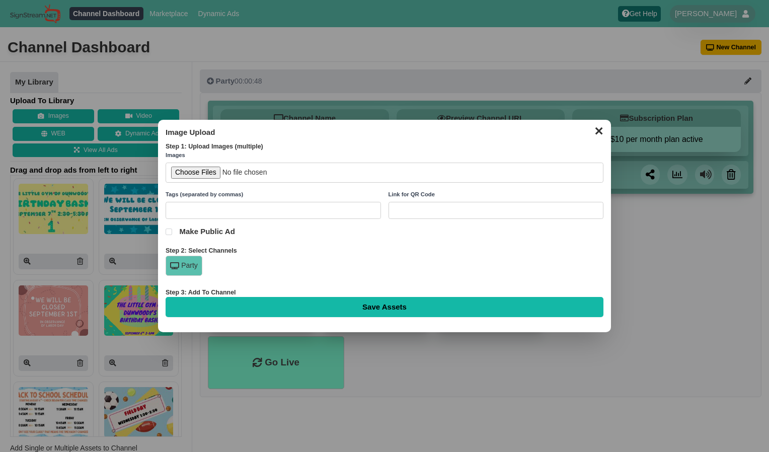
click at [177, 171] on input "file" at bounding box center [385, 173] width 438 height 21
type input "C:\fakepath\Pajama Jam Parent Survival Night.jpg"
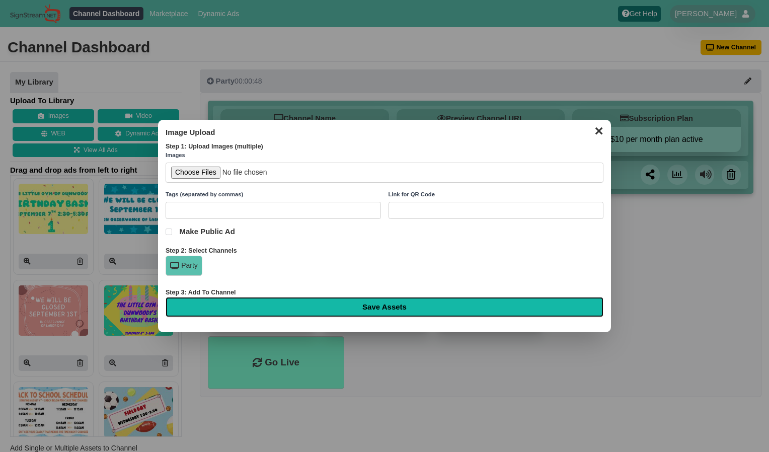
click at [285, 303] on input "Save Assets" at bounding box center [385, 307] width 438 height 20
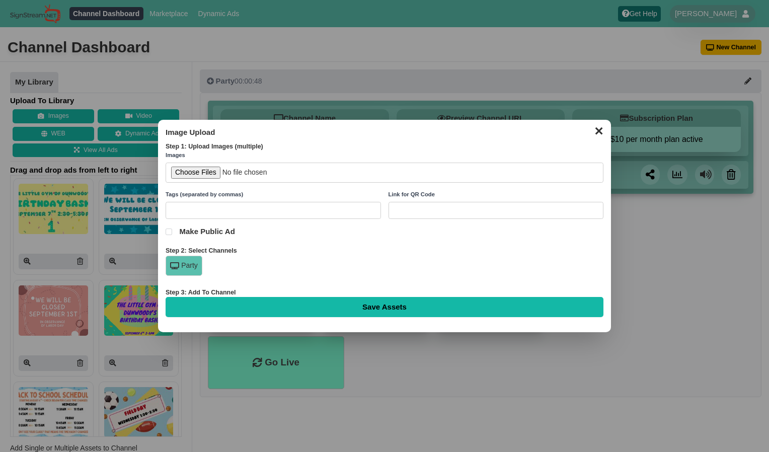
type input "Saving..."
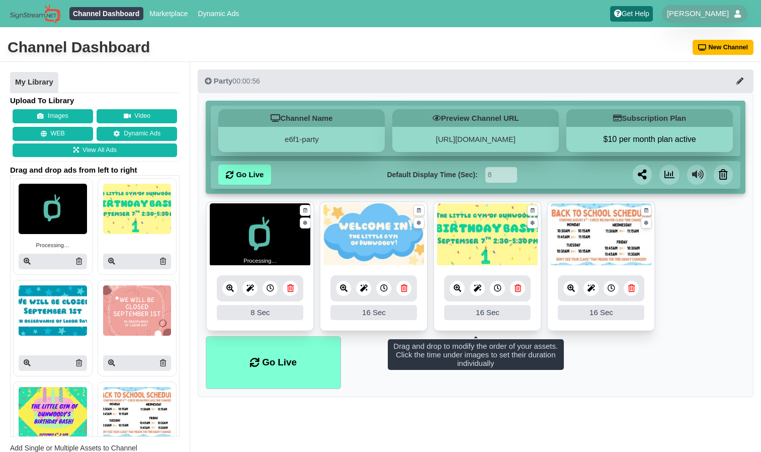
click at [274, 313] on div "8 Sec" at bounding box center [260, 312] width 87 height 15
click at [267, 310] on div "8 Sec" at bounding box center [260, 312] width 87 height 15
click at [273, 292] on icon at bounding box center [271, 288] width 8 height 8
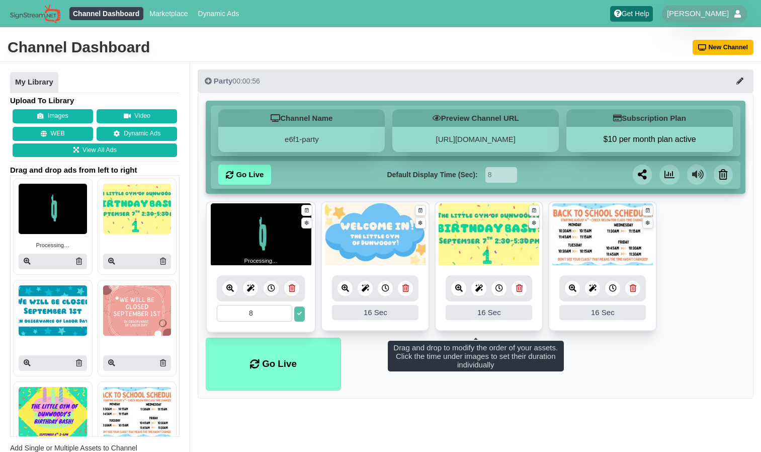
click at [268, 314] on input "8" at bounding box center [254, 313] width 75 height 17
click at [285, 310] on input "9" at bounding box center [254, 313] width 75 height 17
click at [285, 310] on input "10" at bounding box center [254, 313] width 75 height 17
click at [285, 310] on input "11" at bounding box center [254, 313] width 75 height 17
click at [285, 310] on input "12" at bounding box center [254, 313] width 75 height 17
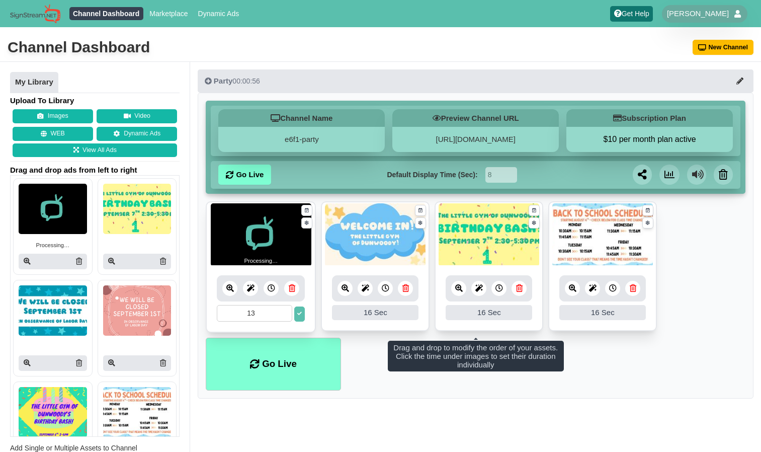
click at [285, 310] on input "13" at bounding box center [254, 313] width 75 height 17
click at [285, 310] on input "14" at bounding box center [254, 313] width 75 height 17
click at [285, 310] on input "15" at bounding box center [254, 313] width 75 height 17
type input "16"
click at [285, 310] on input "16" at bounding box center [254, 313] width 75 height 17
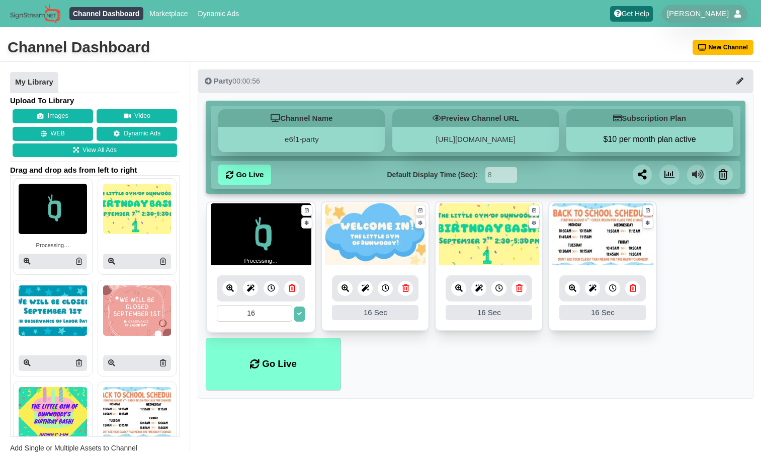
click at [367, 380] on ul "Go Live" at bounding box center [476, 364] width 540 height 53
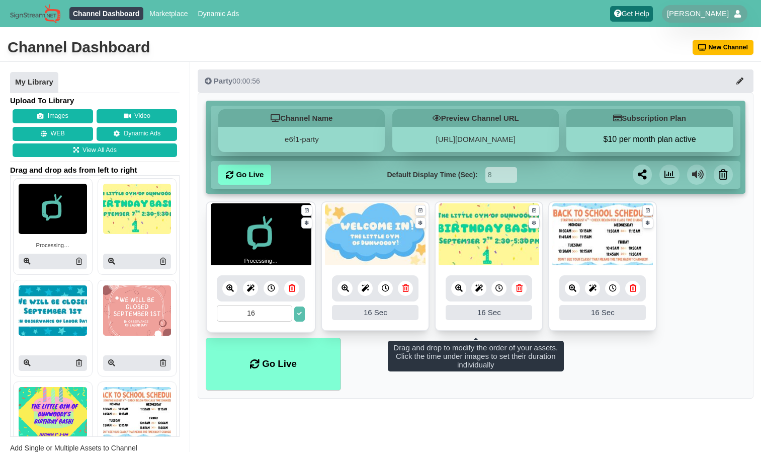
click at [259, 318] on input "16" at bounding box center [254, 313] width 75 height 17
click at [299, 313] on icon at bounding box center [299, 313] width 5 height 5
